Goal: Navigation & Orientation: Find specific page/section

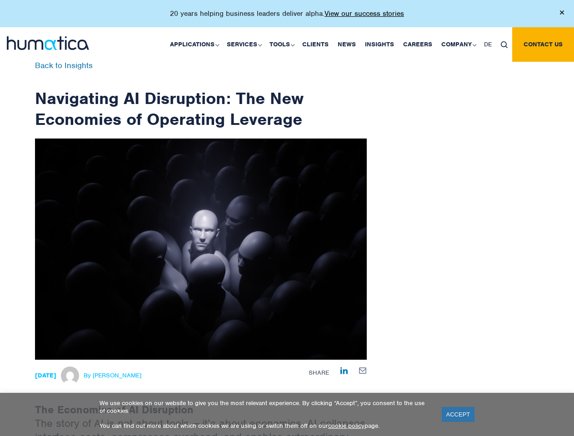
click at [287, 17] on p "20 years helping business leaders deliver alpha. View our success stories" at bounding box center [287, 13] width 234 height 9
click at [196, 44] on link "Applications" at bounding box center [193, 44] width 57 height 35
click at [245, 44] on link "Services" at bounding box center [243, 44] width 43 height 35
click at [283, 44] on link "Tools" at bounding box center [281, 44] width 33 height 35
click at [458, 44] on link "Company" at bounding box center [458, 44] width 43 height 35
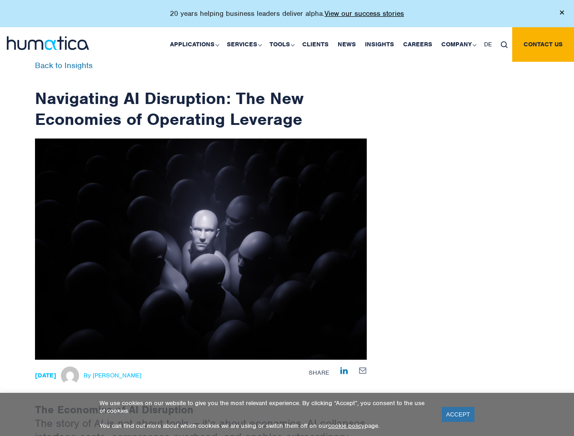
click at [504, 44] on img at bounding box center [504, 44] width 7 height 7
click at [458, 414] on link "ACCEPT" at bounding box center [457, 414] width 33 height 15
